Goal: Transaction & Acquisition: Purchase product/service

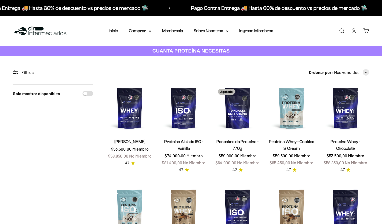
scroll to position [54, 0]
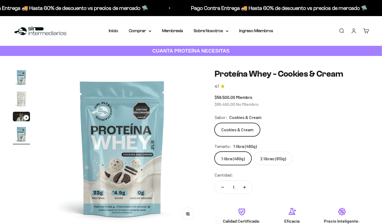
scroll to position [0, 497]
click at [279, 160] on label "2 libras (910g)" at bounding box center [273, 158] width 39 height 13
click at [215, 152] on input "2 libras (910g)" at bounding box center [214, 151] width 0 height 0
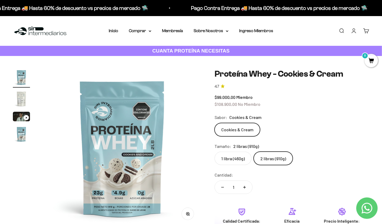
click at [21, 96] on img "Ir al artículo 2" at bounding box center [21, 98] width 17 height 17
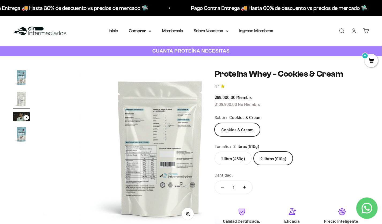
scroll to position [0, 165]
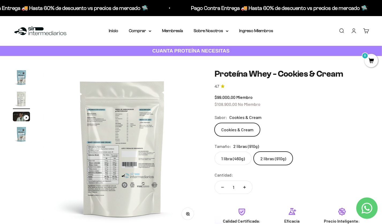
click at [104, 130] on img at bounding box center [122, 148] width 159 height 159
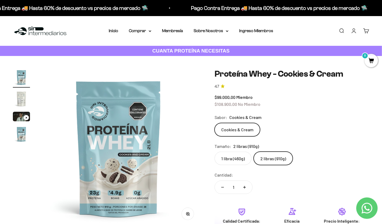
scroll to position [0, 0]
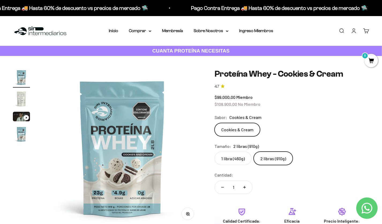
click at [19, 100] on img "Ir al artículo 2" at bounding box center [21, 98] width 17 height 17
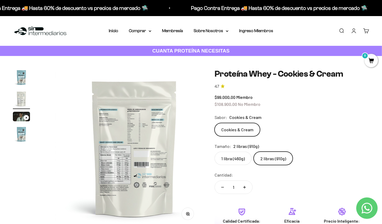
scroll to position [0, 165]
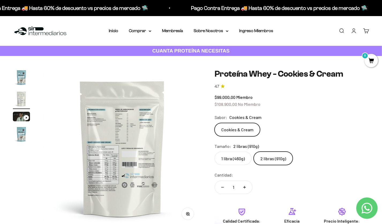
click at [139, 150] on img at bounding box center [122, 148] width 159 height 159
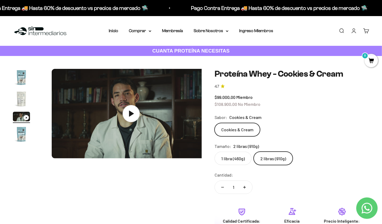
scroll to position [0, 331]
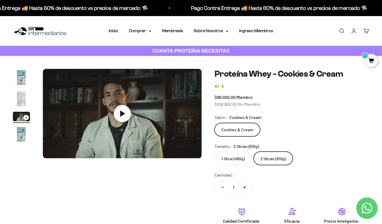
click at [21, 98] on img "Ir al artículo 2" at bounding box center [21, 98] width 17 height 17
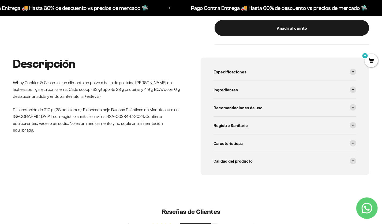
scroll to position [241, 0]
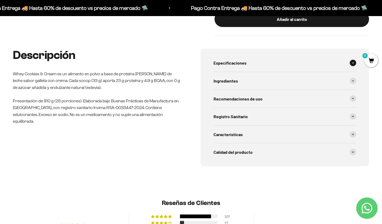
click at [301, 66] on div "Especificaciones" at bounding box center [285, 63] width 143 height 18
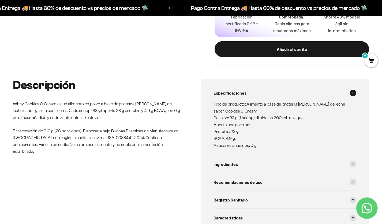
scroll to position [214, 0]
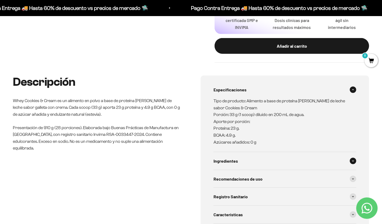
click at [269, 161] on div "Ingredientes" at bounding box center [285, 161] width 143 height 18
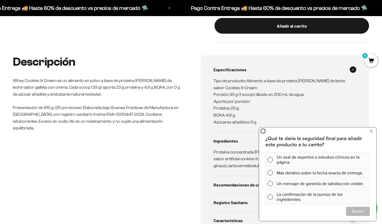
scroll to position [241, 0]
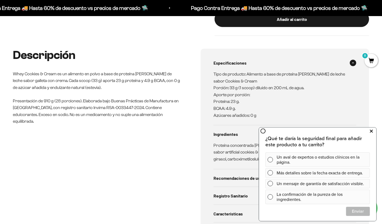
click at [368, 132] on button at bounding box center [372, 131] width 10 height 9
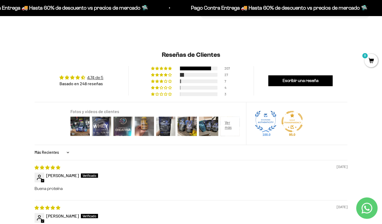
scroll to position [483, 0]
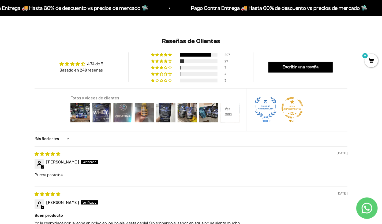
click at [121, 114] on img at bounding box center [122, 112] width 21 height 21
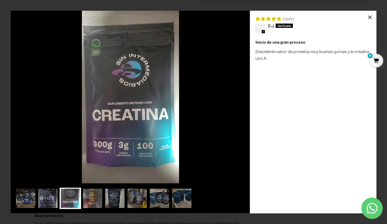
click at [370, 15] on div "×" at bounding box center [369, 17] width 13 height 13
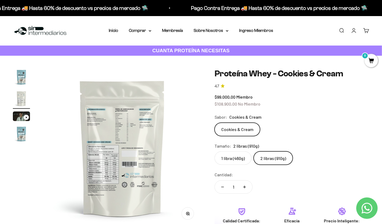
scroll to position [0, 0]
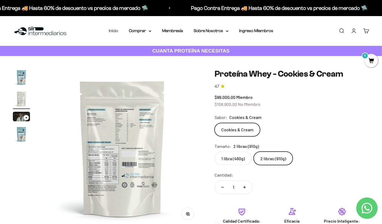
click at [112, 29] on link "Inicio" at bounding box center [113, 30] width 9 height 5
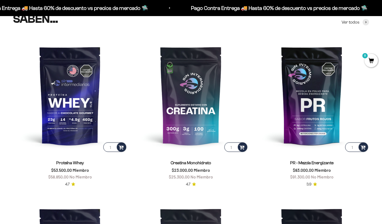
scroll to position [214, 0]
